Goal: Information Seeking & Learning: Compare options

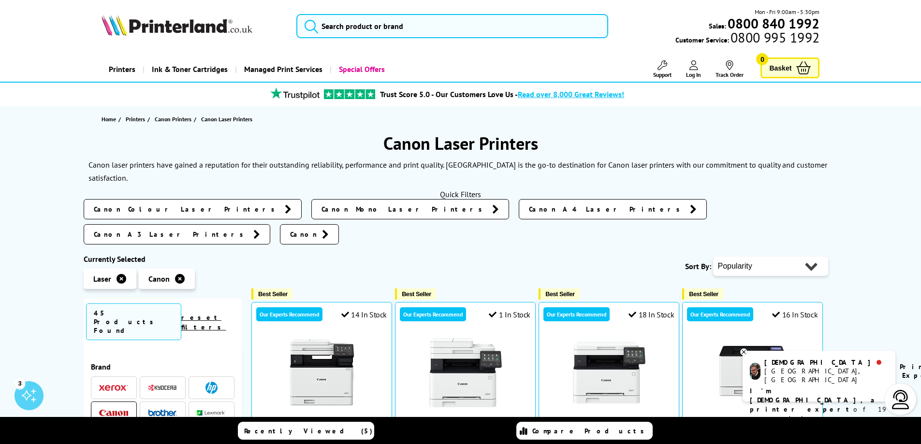
click at [322, 210] on span "Canon Mono Laser Printers" at bounding box center [405, 210] width 166 height 10
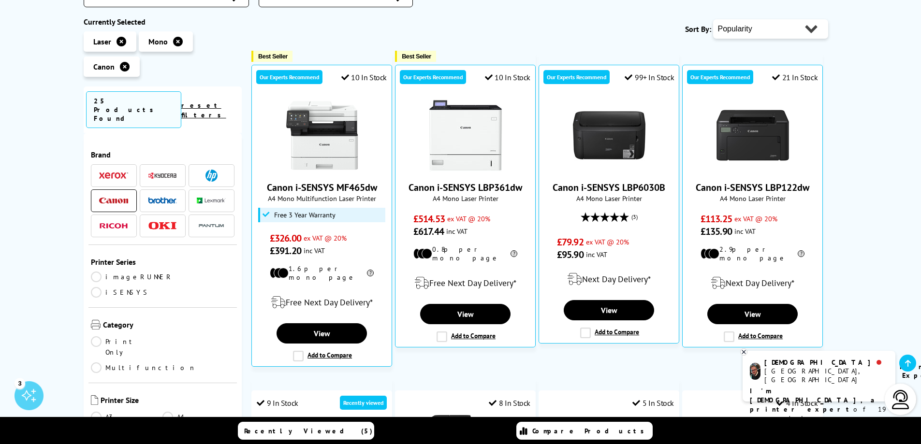
scroll to position [193, 0]
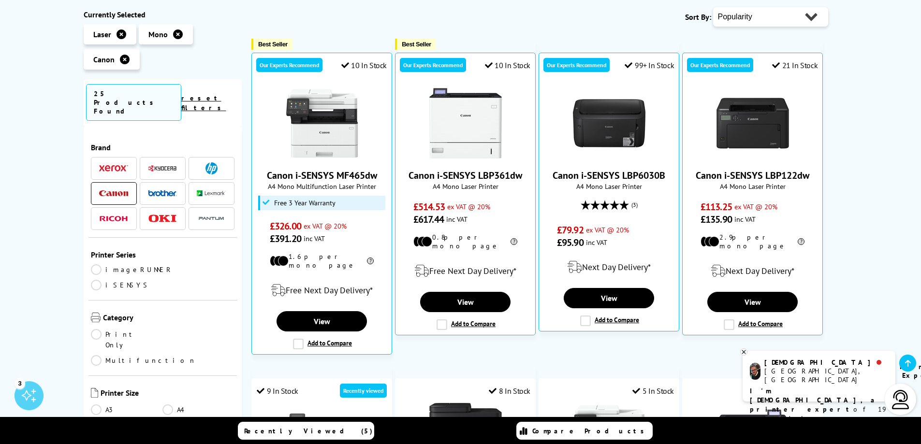
click at [111, 329] on link "Print Only" at bounding box center [127, 339] width 72 height 21
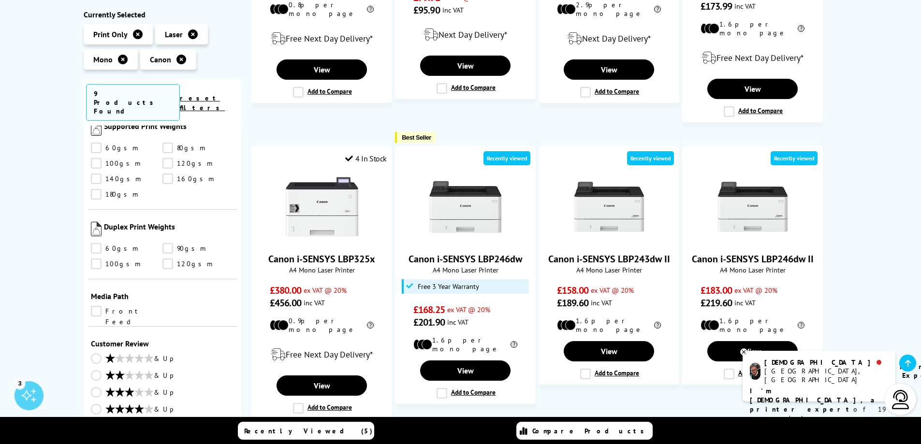
scroll to position [387, 0]
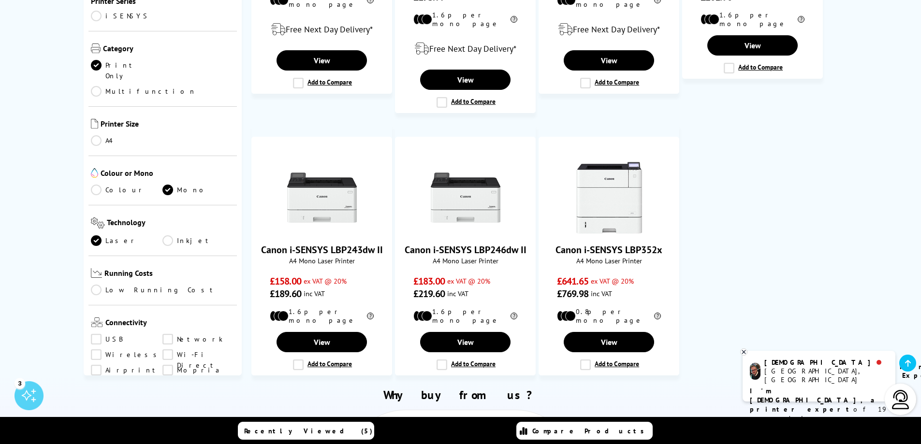
scroll to position [106, 0]
click at [166, 336] on link "Network" at bounding box center [198, 341] width 72 height 11
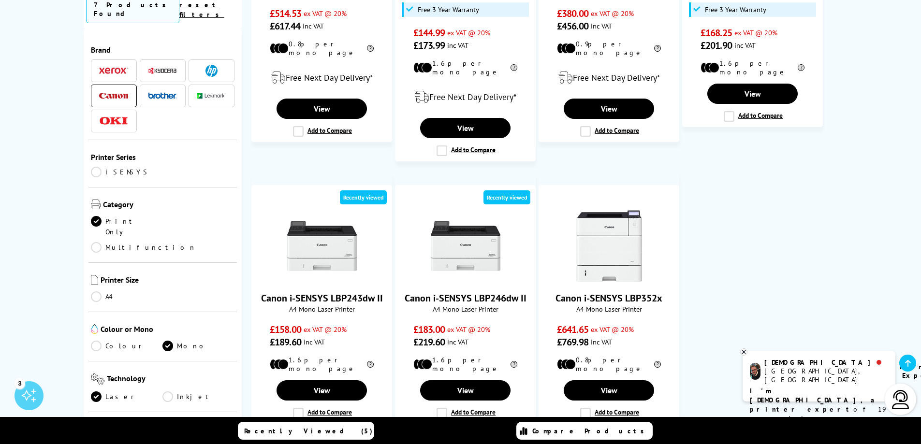
scroll to position [97, 0]
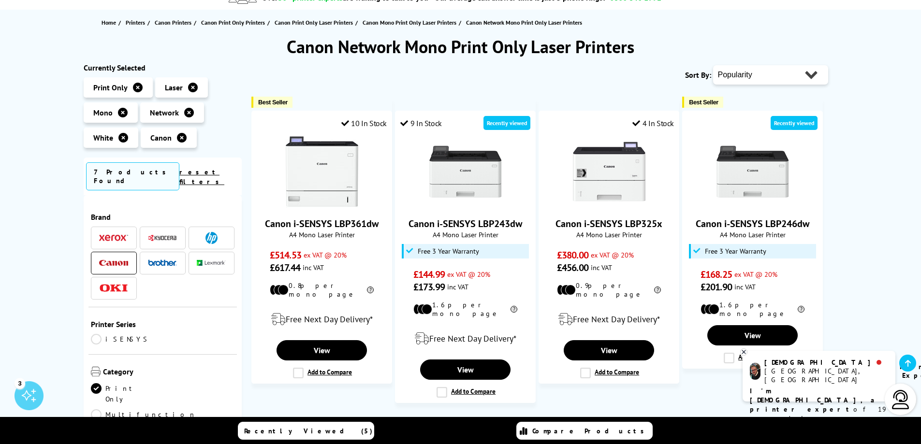
click at [749, 76] on select "Popularity Rating Price - Low to High Price - High to Low Running Costs - Low t…" at bounding box center [770, 74] width 115 height 19
select select "Price Ascending"
click at [713, 65] on select "Popularity Rating Price - Low to High Price - High to Low Running Costs - Low t…" at bounding box center [770, 74] width 115 height 19
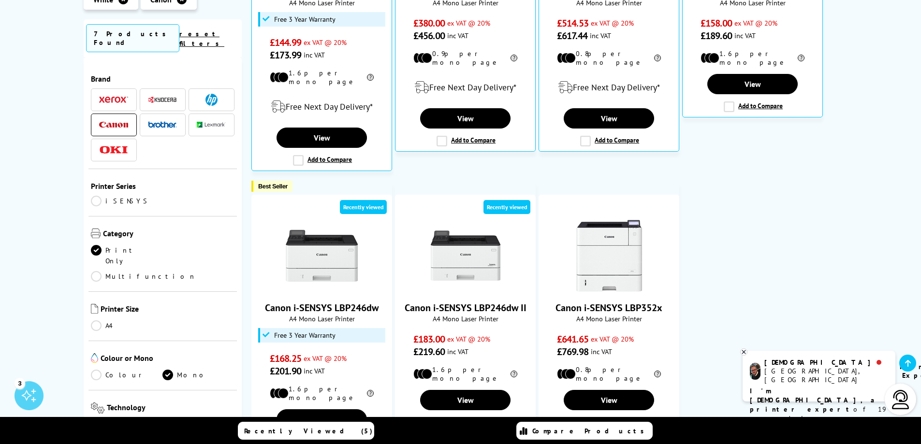
scroll to position [145, 0]
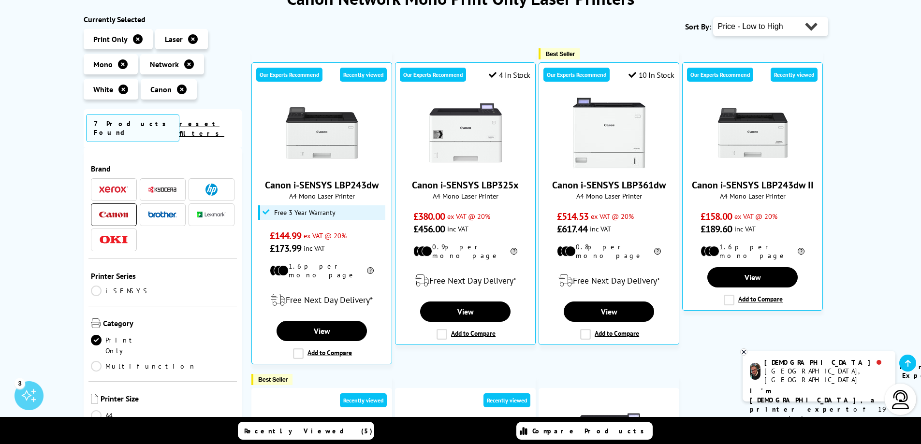
click at [787, 32] on select "Popularity Rating Price - Low to High Price - High to Low Running Costs - Low t…" at bounding box center [770, 26] width 115 height 19
select select "Popularity"
click at [713, 17] on select "Popularity Rating Price - Low to High Price - High to Low Running Costs - Low t…" at bounding box center [770, 26] width 115 height 19
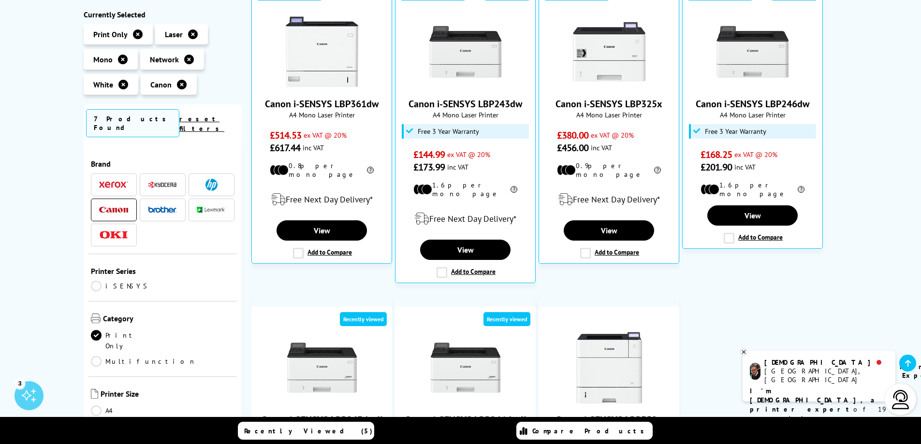
scroll to position [193, 0]
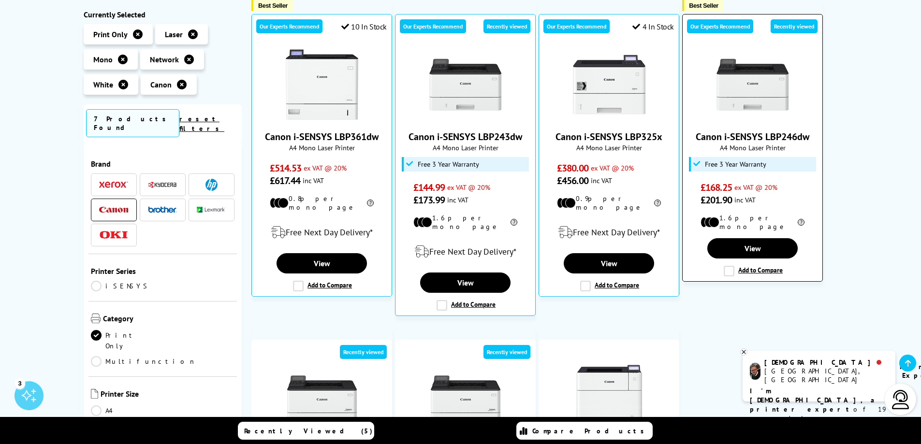
click at [732, 266] on label "Add to Compare" at bounding box center [753, 271] width 59 height 11
click at [0, 0] on input "Add to Compare" at bounding box center [0, 0] width 0 height 0
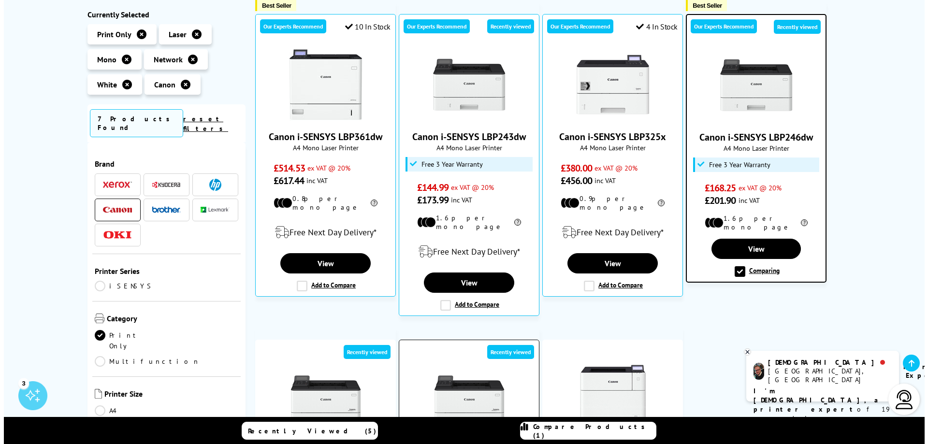
scroll to position [387, 0]
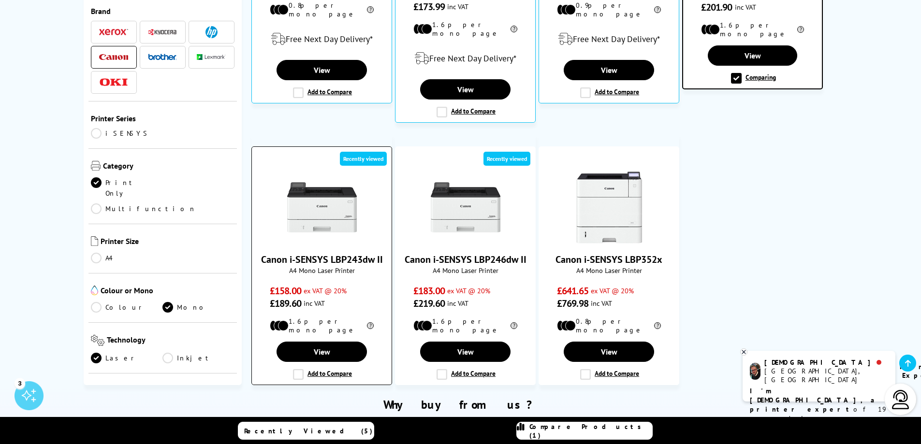
click at [302, 369] on label "Add to Compare" at bounding box center [322, 374] width 59 height 11
click at [0, 0] on input "Add to Compare" at bounding box center [0, 0] width 0 height 0
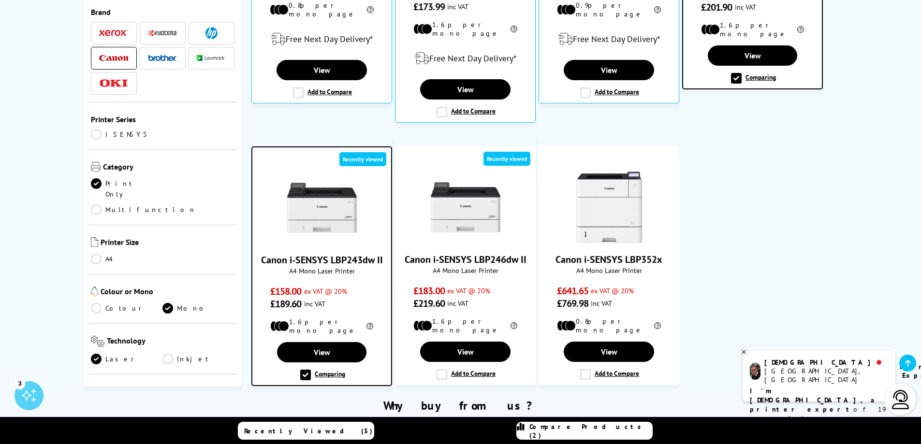
click at [572, 432] on span "Compare Products (2)" at bounding box center [590, 431] width 123 height 17
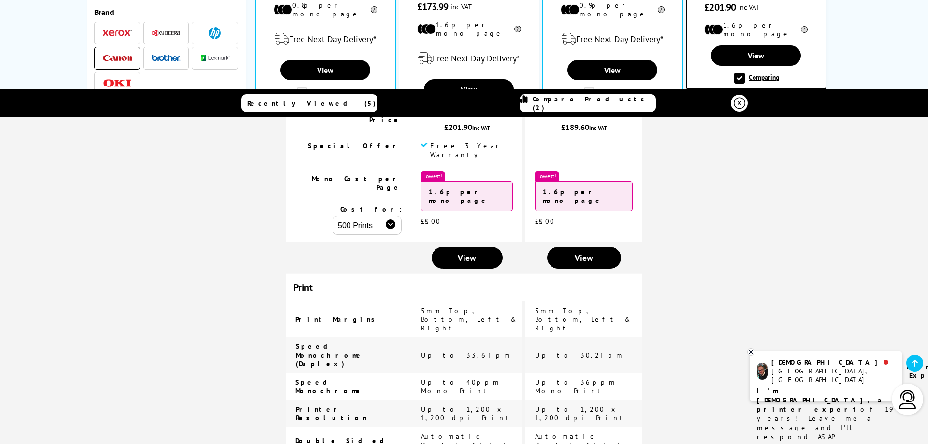
scroll to position [0, 0]
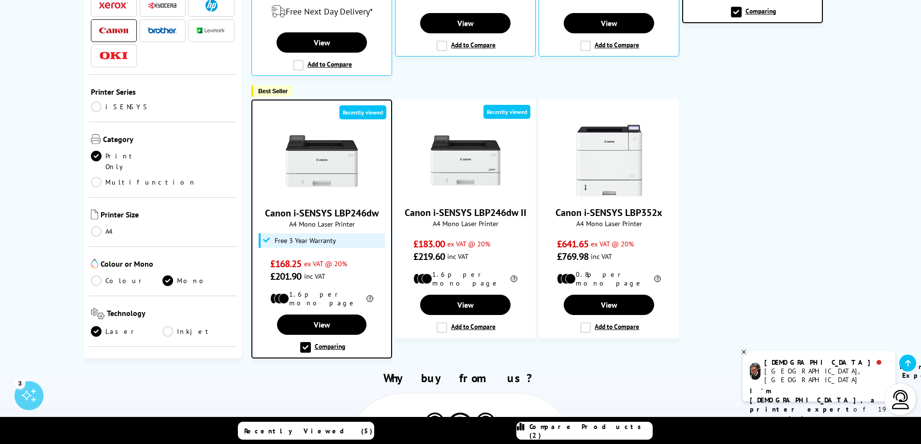
scroll to position [484, 0]
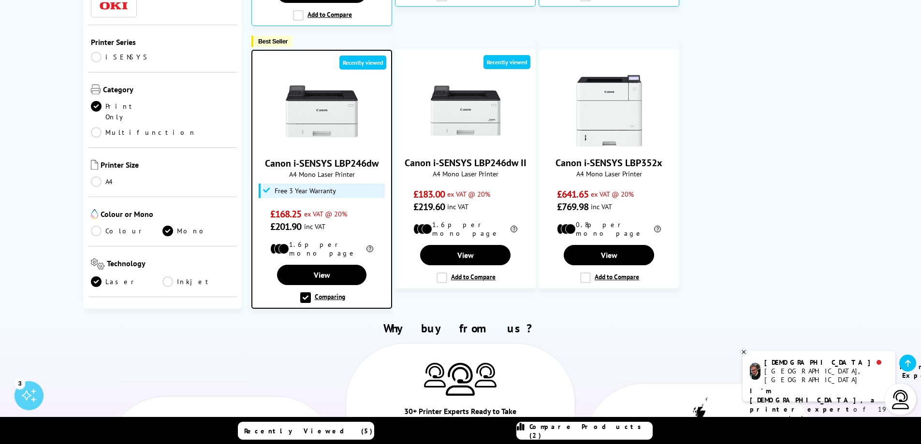
click at [806, 387] on b "I'm [DEMOGRAPHIC_DATA], a printer expert" at bounding box center [814, 400] width 128 height 27
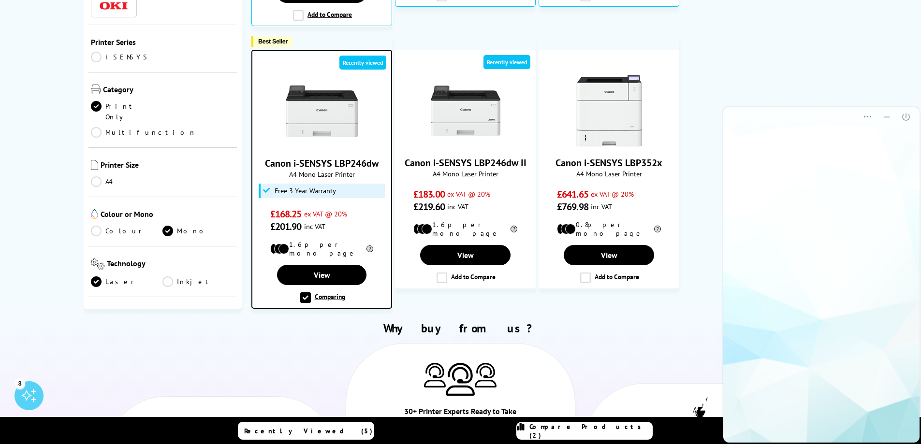
scroll to position [0, 0]
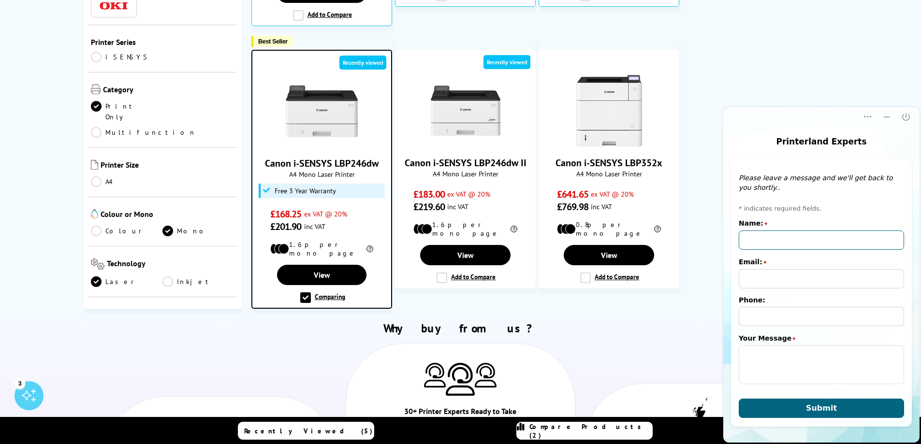
click at [784, 244] on input "Name:" at bounding box center [821, 240] width 165 height 19
type input "Rosanna Brownrigg"
click at [769, 284] on input "Email:" at bounding box center [821, 278] width 165 height 19
type input "rosanna.brownrigg@googlemail.com"
type input "07989398861"
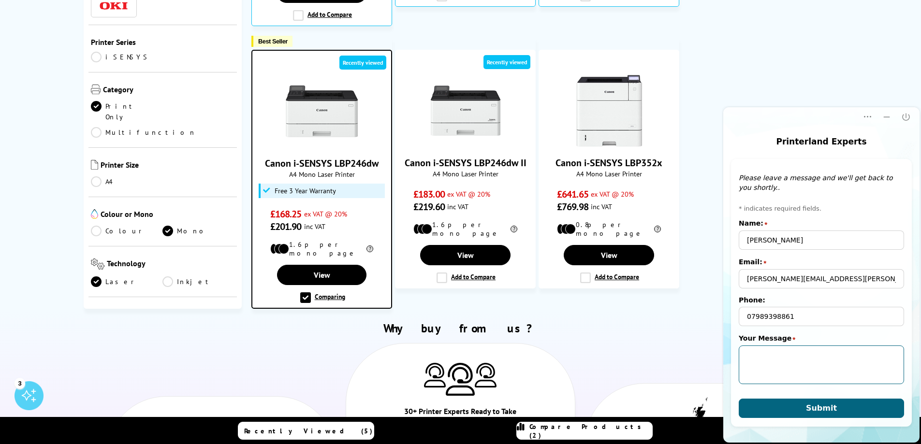
click at [790, 360] on textarea "Your Message" at bounding box center [821, 365] width 165 height 39
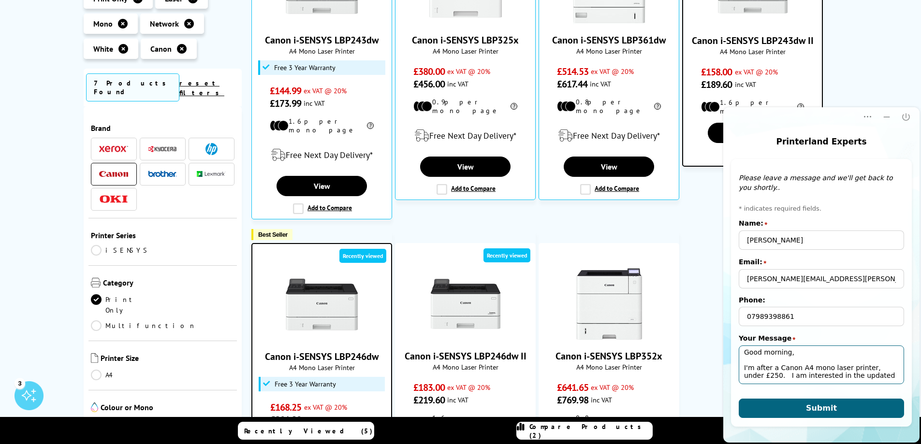
scroll to position [3, 0]
drag, startPoint x: 831, startPoint y: 379, endPoint x: 886, endPoint y: 380, distance: 55.1
click at [886, 380] on textarea "Good morning, I'm after a Canon A4 mono laser printer, under £250. I am interes…" at bounding box center [821, 365] width 165 height 39
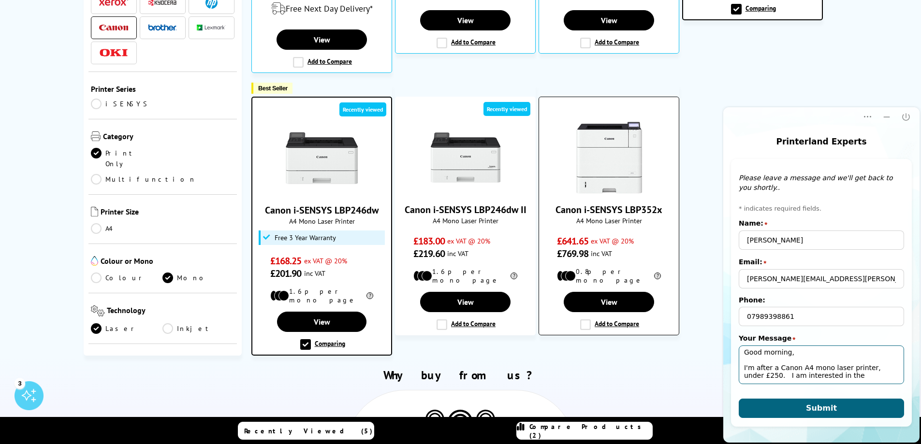
scroll to position [484, 0]
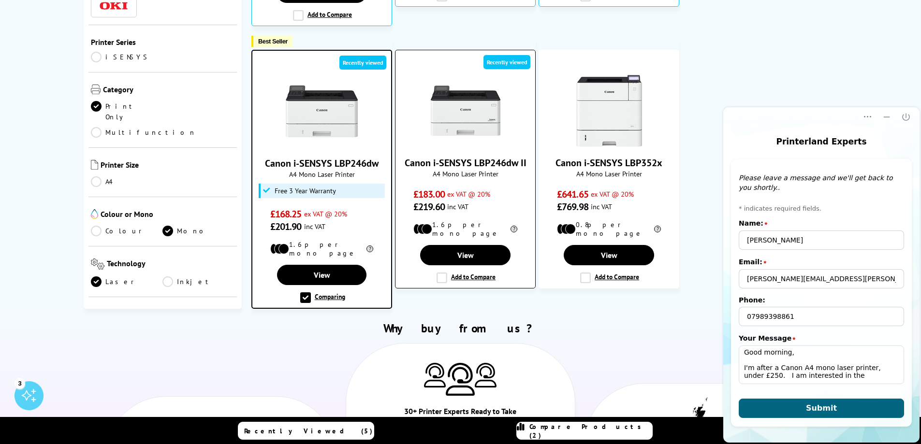
click at [444, 273] on label "Add to Compare" at bounding box center [466, 278] width 59 height 11
click at [0, 0] on input "Add to Compare" at bounding box center [0, 0] width 0 height 0
click at [564, 431] on span "Compare Products (3)" at bounding box center [590, 431] width 123 height 17
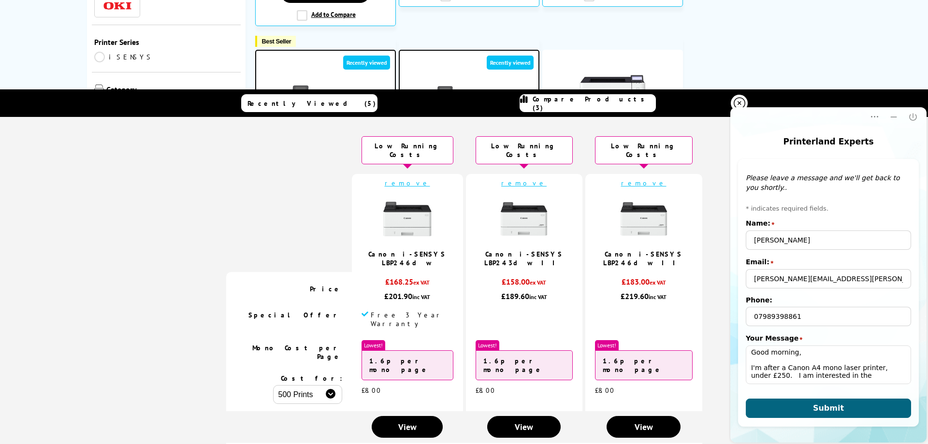
click at [734, 98] on icon at bounding box center [740, 103] width 12 height 12
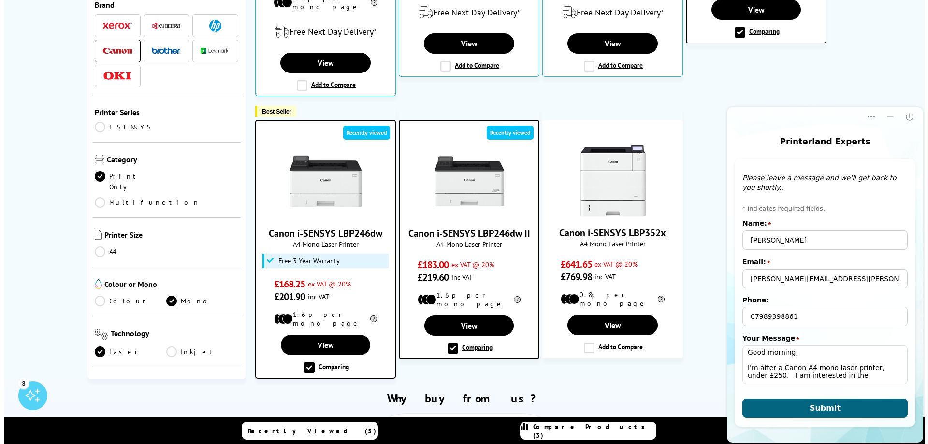
scroll to position [435, 0]
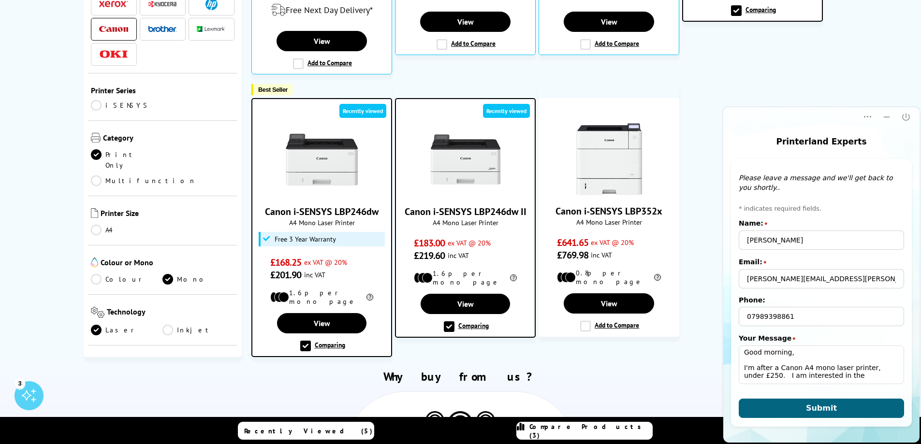
click at [305, 341] on label "Comparing" at bounding box center [322, 346] width 45 height 11
click at [0, 0] on input "Comparing" at bounding box center [0, 0] width 0 height 0
click at [302, 341] on label "Comparing" at bounding box center [322, 346] width 45 height 11
click at [0, 0] on input "Comparing" at bounding box center [0, 0] width 0 height 0
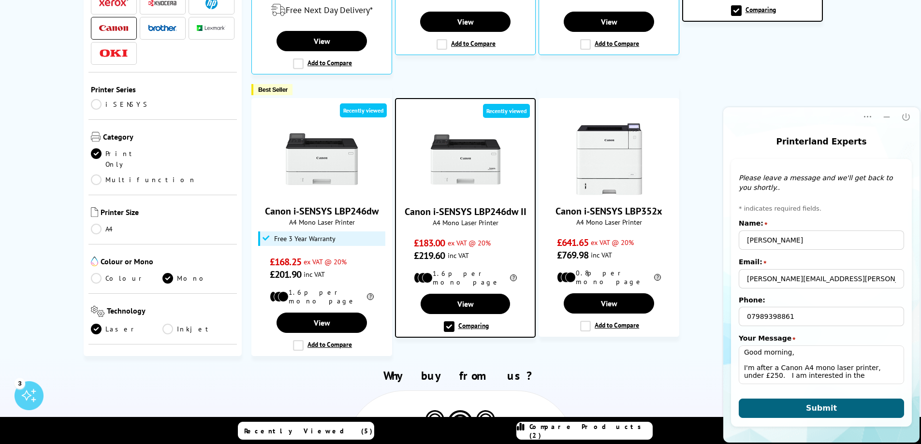
click at [617, 435] on span "Compare Products (2)" at bounding box center [590, 431] width 123 height 17
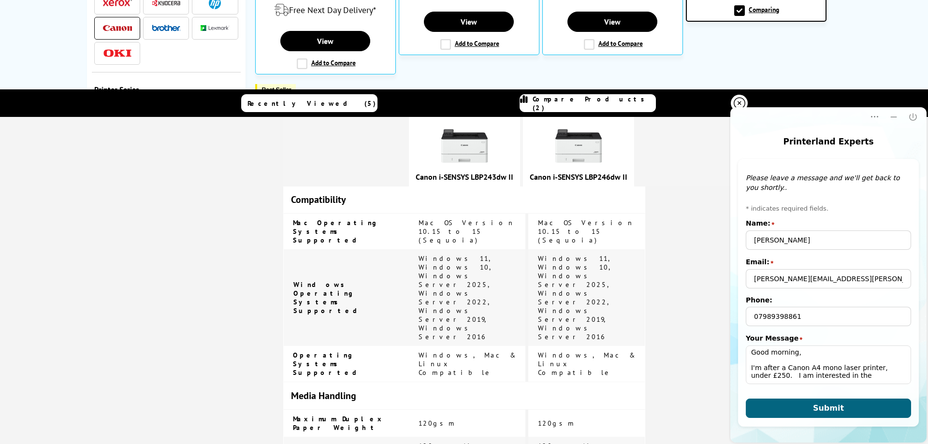
scroll to position [602, 0]
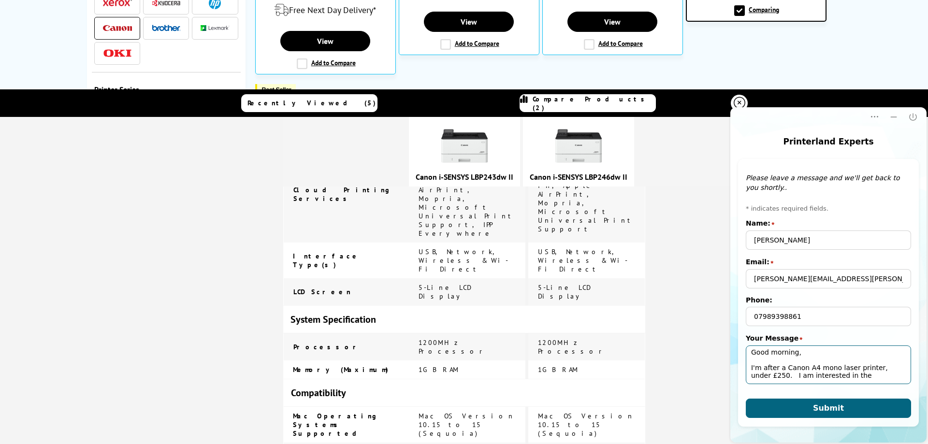
click at [860, 381] on textarea "Good morning, I'm after a Canon A4 mono laser printer, under £250. I am interes…" at bounding box center [828, 365] width 165 height 39
click at [806, 381] on textarea "Good morning, I'm after a Canon A4 mono laser printer, under £250. I am interes…" at bounding box center [828, 365] width 165 height 39
click at [865, 380] on textarea "Good morning, I'm after a Canon A4 mono laser printer, under £250. I am interes…" at bounding box center [828, 365] width 165 height 39
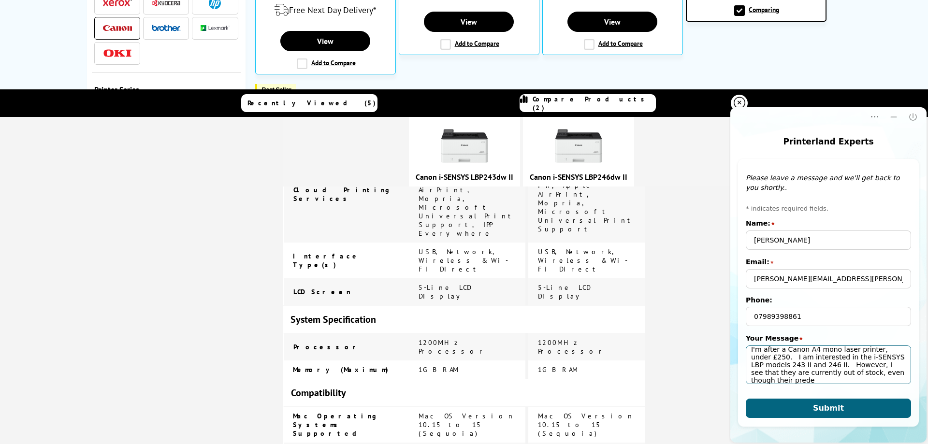
click at [891, 382] on textarea "Good morning, I'm after a Canon A4 mono laser printer, under £250. I am interes…" at bounding box center [828, 365] width 165 height 39
click at [772, 380] on textarea "Good morning, I'm after a Canon A4 mono laser printer, under £250. I am interes…" at bounding box center [828, 365] width 165 height 39
drag, startPoint x: 787, startPoint y: 379, endPoint x: 782, endPoint y: 378, distance: 4.9
click at [782, 378] on textarea "Good morning, I'm after a Canon A4 mono laser printer, under £250. I am interes…" at bounding box center [828, 365] width 165 height 39
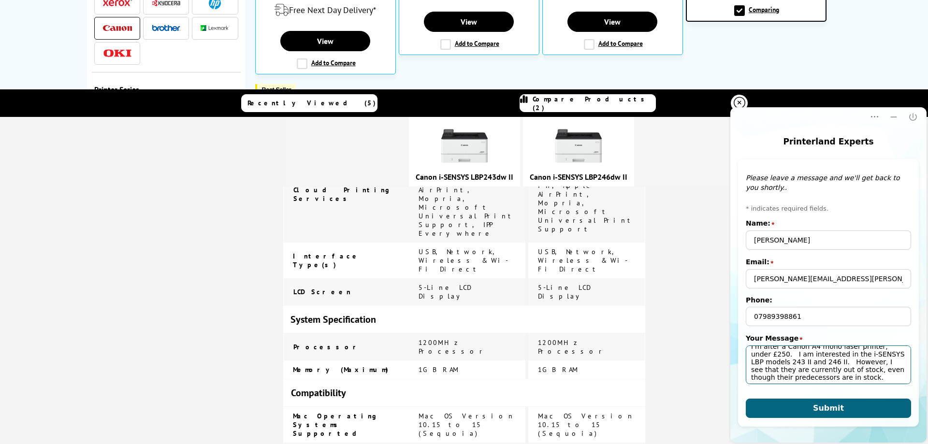
click at [790, 380] on textarea "Good morning, I'm after a Canon A4 mono laser printer, under £250. I am interes…" at bounding box center [828, 365] width 165 height 39
click at [900, 376] on textarea "Good morning, I'm after a Canon A4 mono laser printer, under £250. I am interes…" at bounding box center [828, 365] width 165 height 39
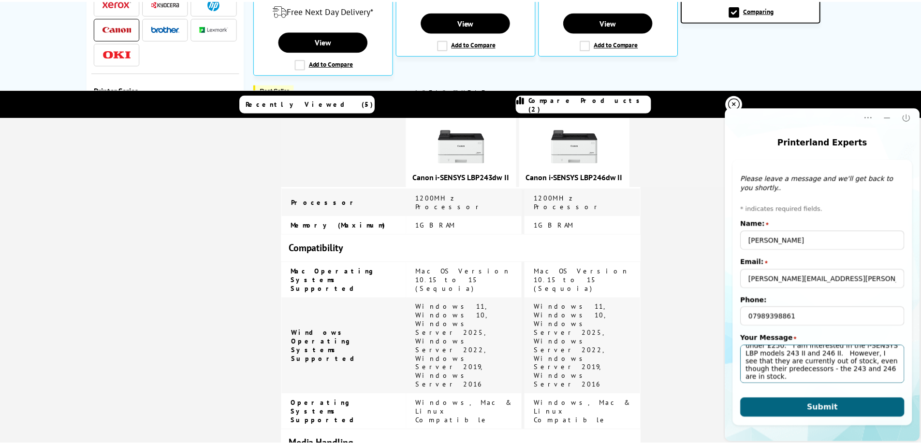
scroll to position [505, 0]
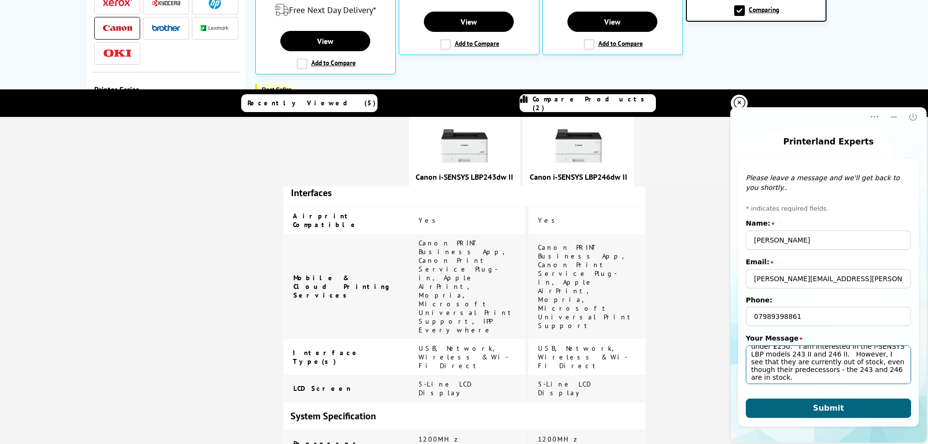
type textarea "Good morning, I'm after a Canon A4 mono laser printer, under £250. I am interes…"
click at [737, 102] on icon at bounding box center [740, 103] width 12 height 12
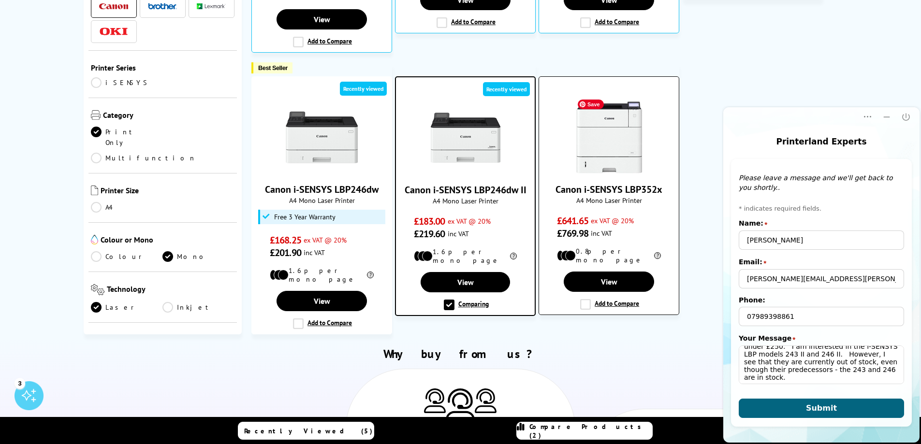
scroll to position [484, 0]
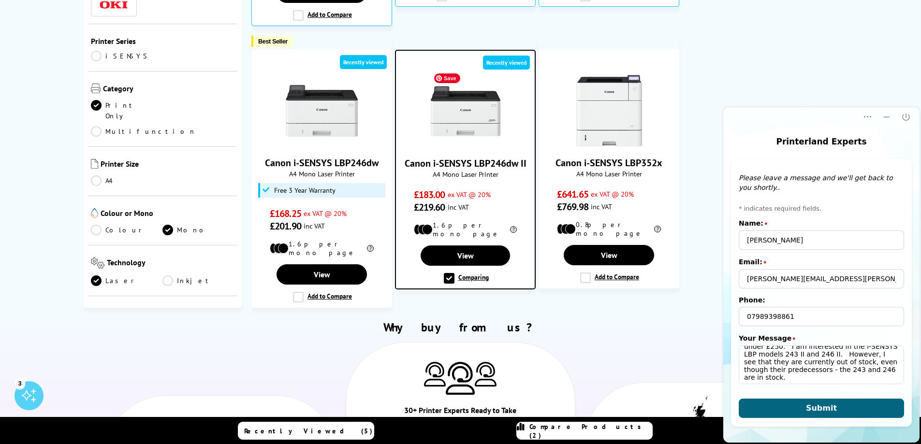
click at [487, 120] on img at bounding box center [465, 111] width 73 height 73
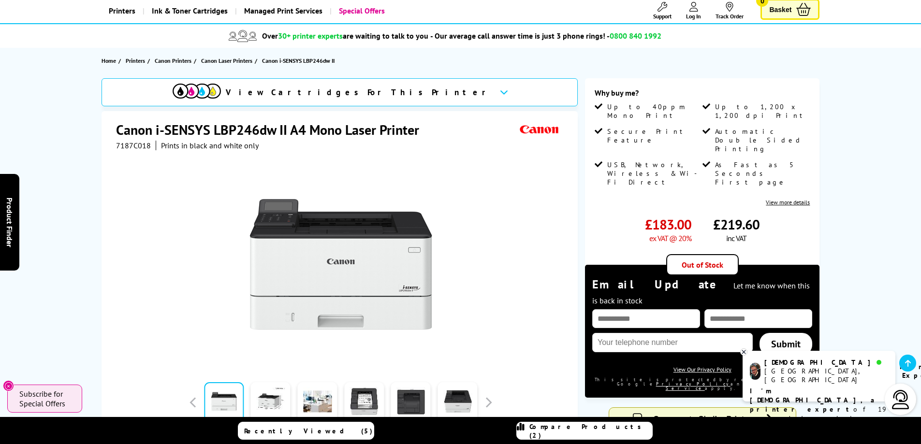
scroll to position [97, 0]
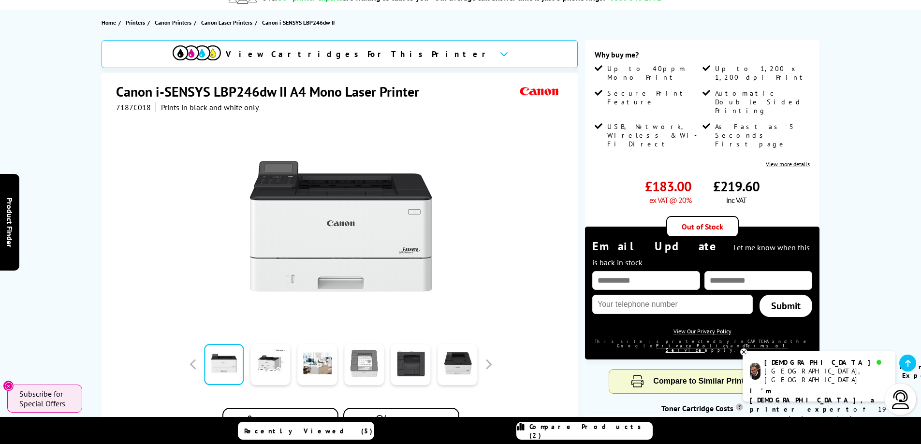
click at [372, 362] on link at bounding box center [364, 364] width 40 height 41
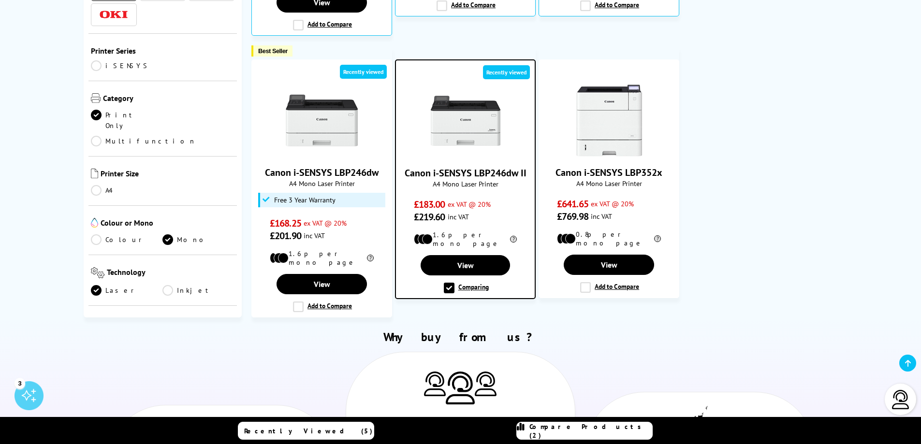
scroll to position [484, 0]
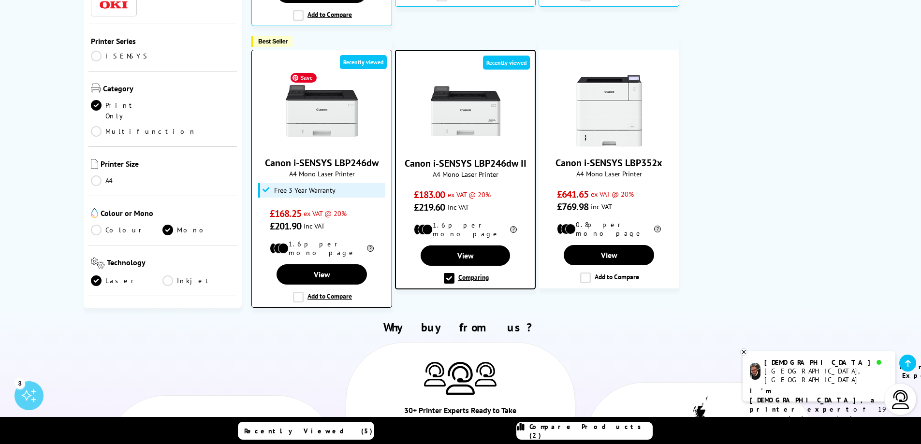
click at [342, 106] on img at bounding box center [322, 110] width 73 height 73
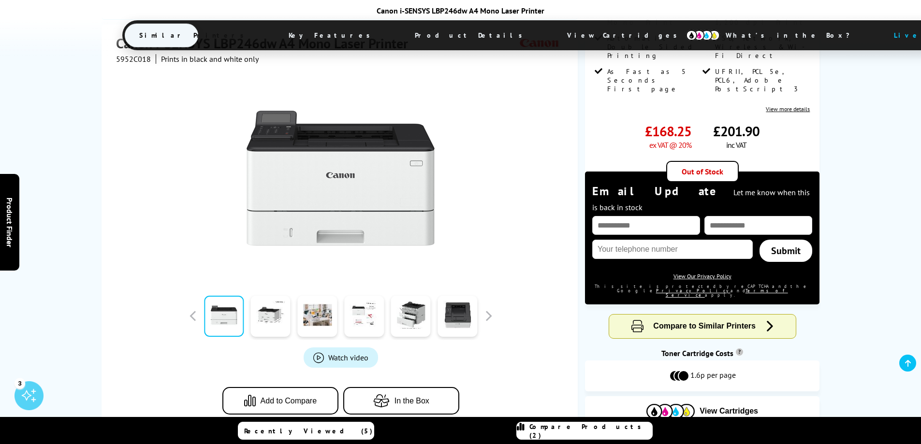
scroll to position [193, 0]
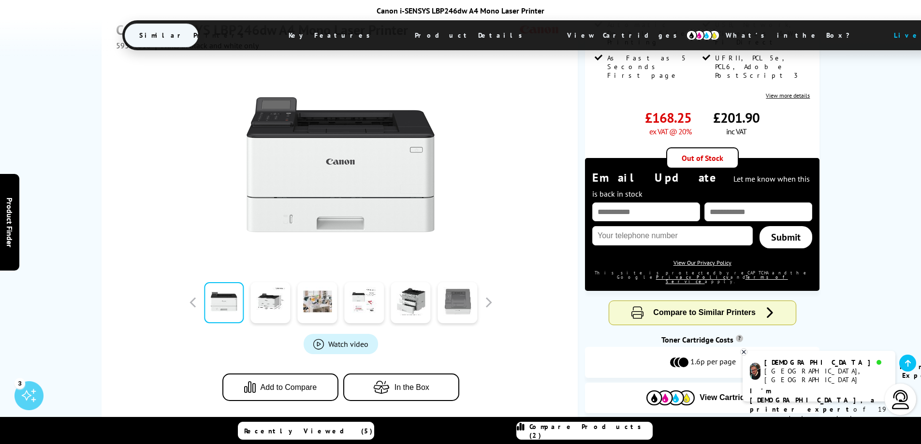
click at [456, 300] on link at bounding box center [458, 302] width 40 height 41
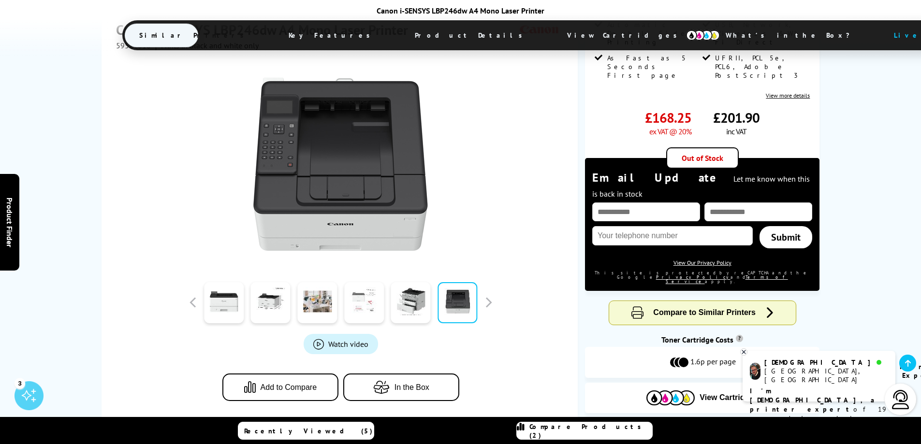
click at [364, 295] on link at bounding box center [364, 302] width 40 height 41
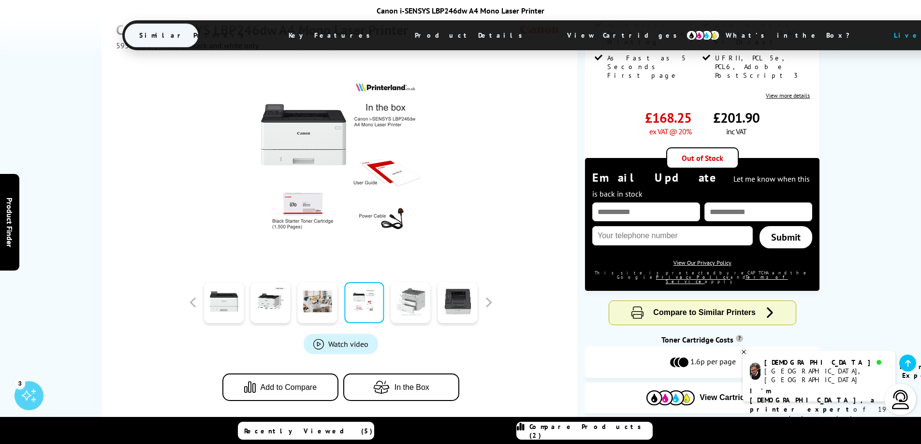
click at [410, 293] on link at bounding box center [411, 302] width 40 height 41
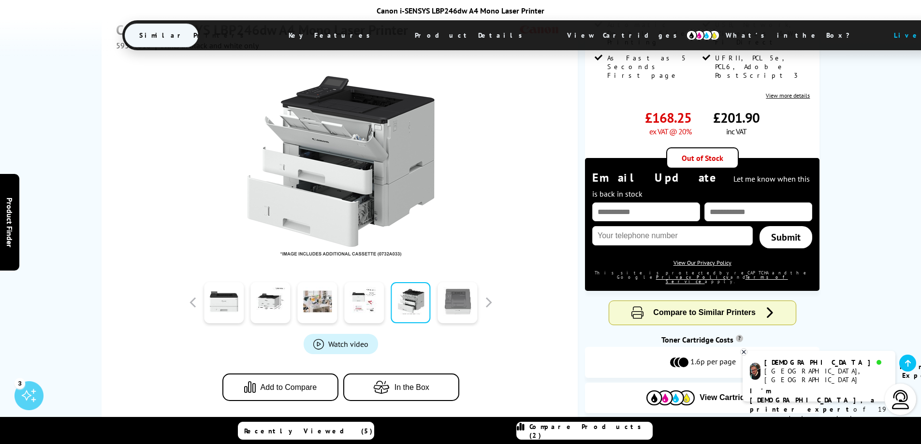
click at [465, 296] on link at bounding box center [458, 302] width 40 height 41
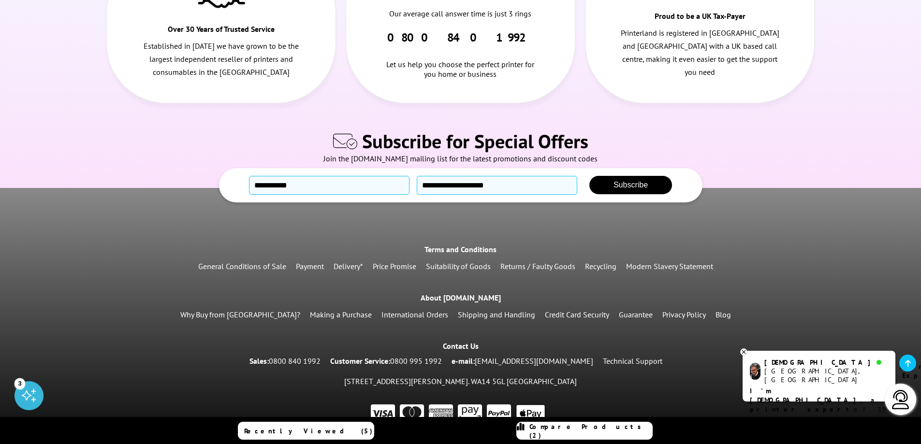
scroll to position [934, 0]
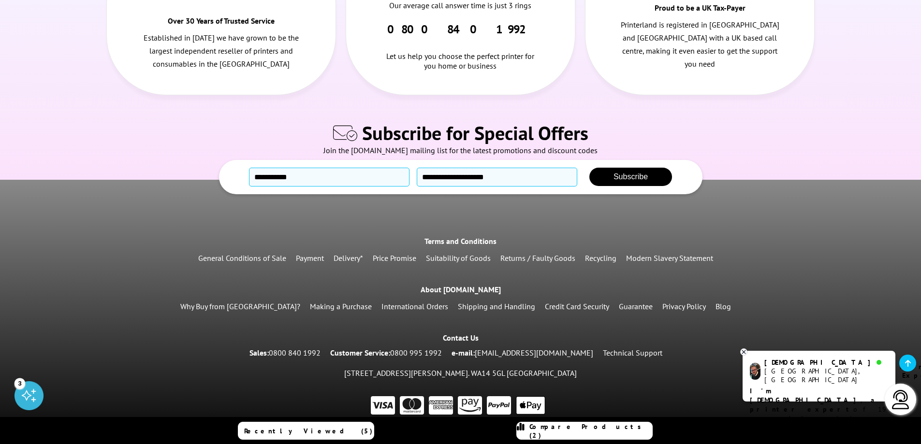
click at [813, 387] on b "I'm [DEMOGRAPHIC_DATA], a printer expert" at bounding box center [814, 400] width 128 height 27
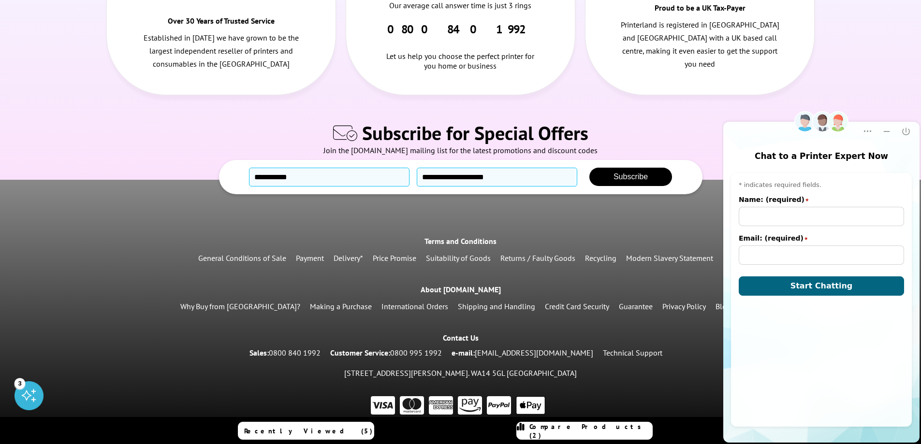
scroll to position [741, 0]
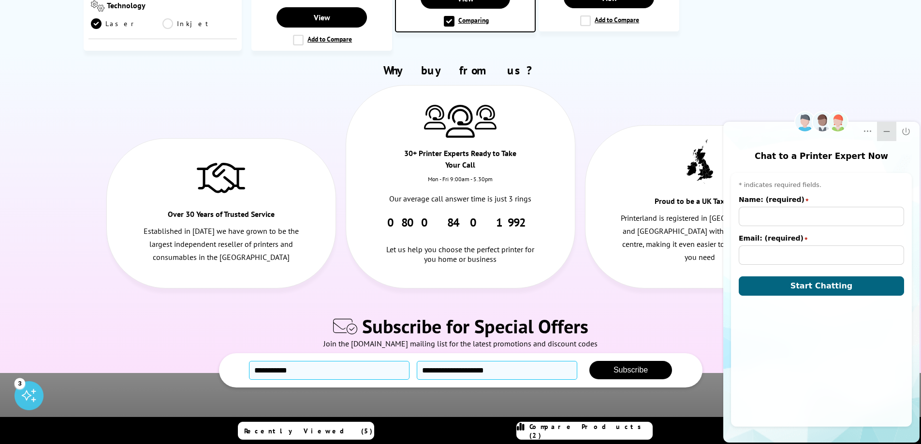
click at [887, 133] on icon "Minimize" at bounding box center [887, 132] width 10 height 10
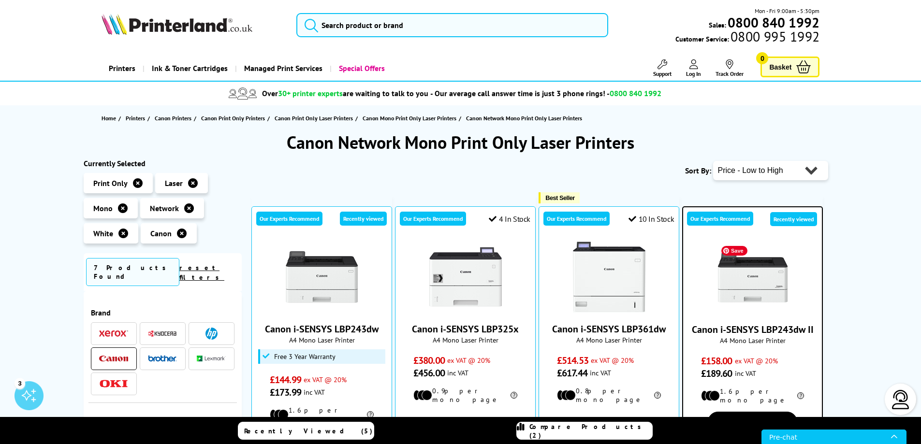
scroll to position [0, 0]
